Goal: Check status: Check status

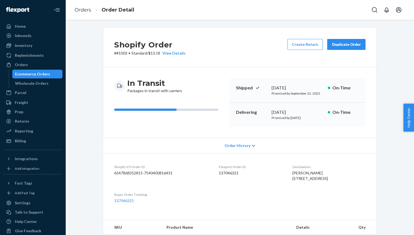
click at [248, 90] on p "Shipped" at bounding box center [251, 88] width 31 height 6
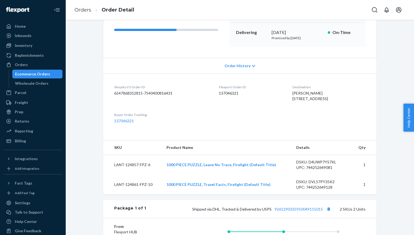
scroll to position [183, 0]
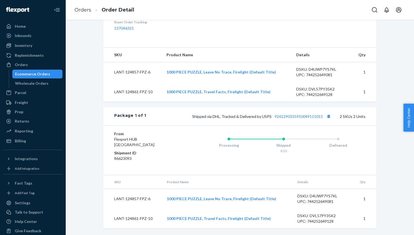
click at [55, 77] on div "Ecommerce Orders" at bounding box center [37, 74] width 49 height 8
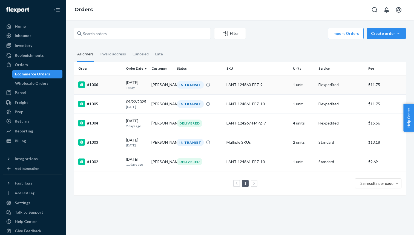
click at [141, 86] on p "Today" at bounding box center [136, 87] width 21 height 5
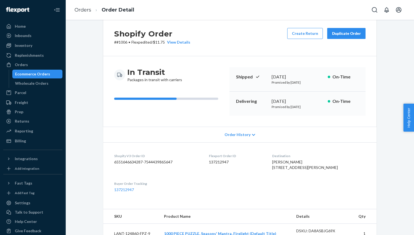
scroll to position [6, 0]
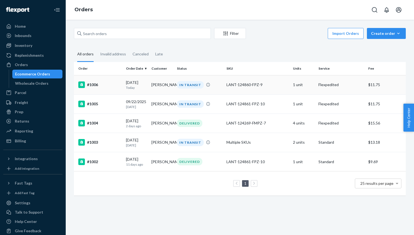
click at [254, 84] on div "LANT-124860-FPZ-9" at bounding box center [258, 84] width 62 height 5
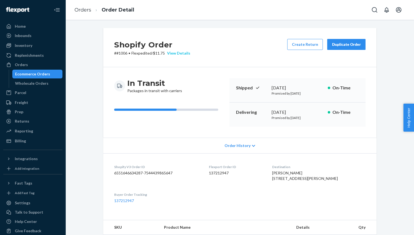
click at [182, 53] on div "View Details" at bounding box center [177, 52] width 25 height 5
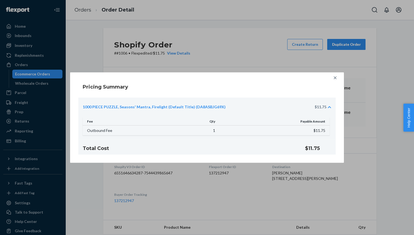
click at [336, 77] on icon at bounding box center [335, 77] width 5 height 5
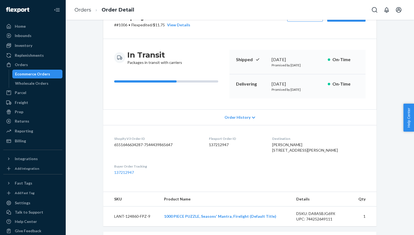
scroll to position [32, 0]
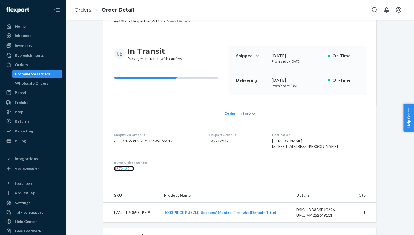
click at [132, 171] on link "137212947" at bounding box center [124, 168] width 20 height 5
click at [38, 27] on div "Home" at bounding box center [33, 26] width 58 height 8
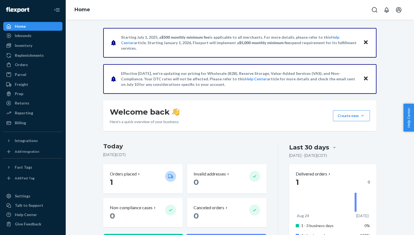
drag, startPoint x: 159, startPoint y: 84, endPoint x: 195, endPoint y: 87, distance: 35.8
click at [195, 87] on div "Effective August 9, we're updating our pricing for Wholesale (B2B), Reserve Sto…" at bounding box center [239, 79] width 273 height 30
drag, startPoint x: 187, startPoint y: 46, endPoint x: 218, endPoint y: 46, distance: 30.4
click at [218, 46] on p "Starting July 1, 2025, a $500 monthly minimum fee is applicable to all merchant…" at bounding box center [239, 43] width 237 height 16
drag, startPoint x: 218, startPoint y: 46, endPoint x: 179, endPoint y: 47, distance: 38.1
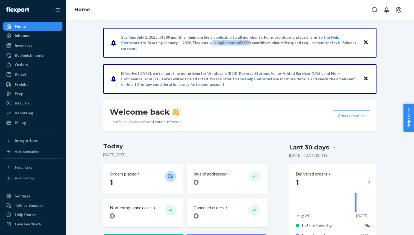
click at [179, 47] on p "Starting July 1, 2025, a $500 monthly minimum fee is applicable to all merchant…" at bounding box center [239, 43] width 237 height 16
drag, startPoint x: 191, startPoint y: 45, endPoint x: 241, endPoint y: 47, distance: 49.3
click at [241, 47] on p "Starting July 1, 2025, a $500 monthly minimum fee is applicable to all merchant…" at bounding box center [239, 43] width 237 height 16
click at [245, 45] on span "$5,000 monthly minimum fee" at bounding box center [264, 42] width 51 height 5
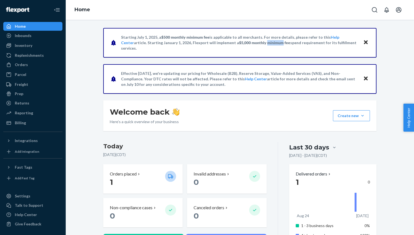
click at [245, 45] on span "$5,000 monthly minimum fee" at bounding box center [264, 42] width 51 height 5
